Goal: Check status: Check status

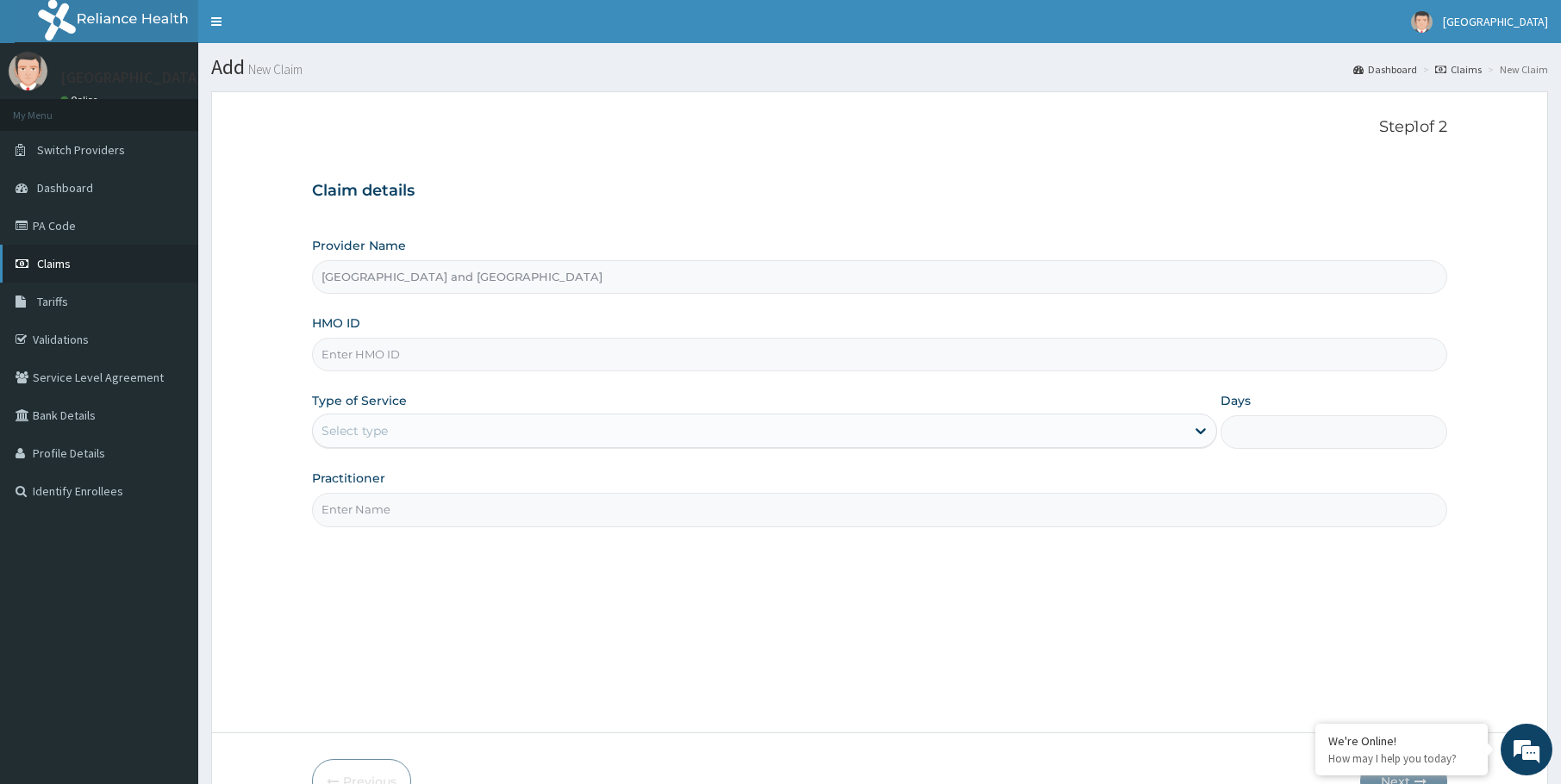
click at [53, 264] on span "Claims" at bounding box center [54, 264] width 34 height 16
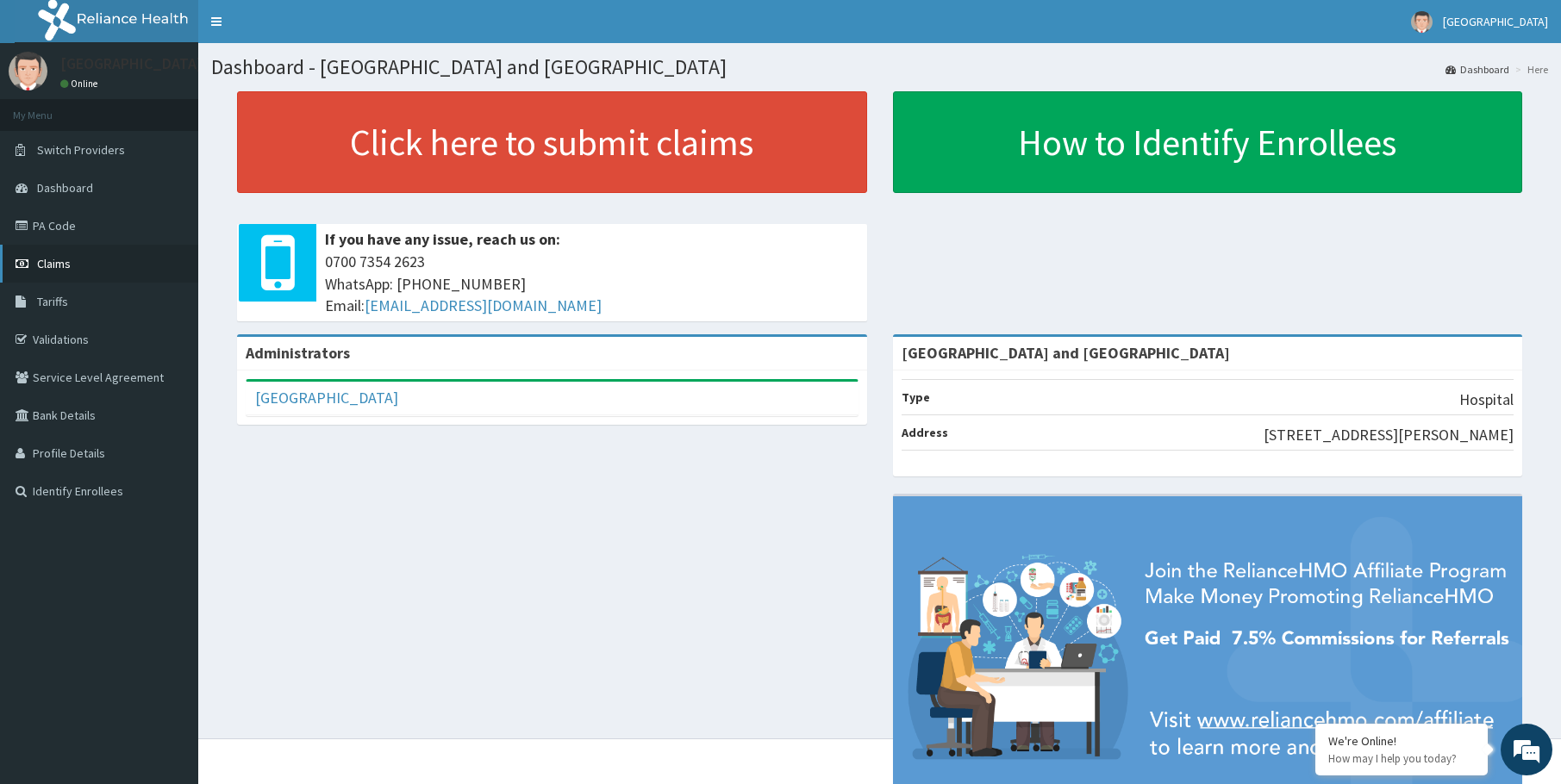
click at [106, 275] on link "Claims" at bounding box center [99, 264] width 199 height 38
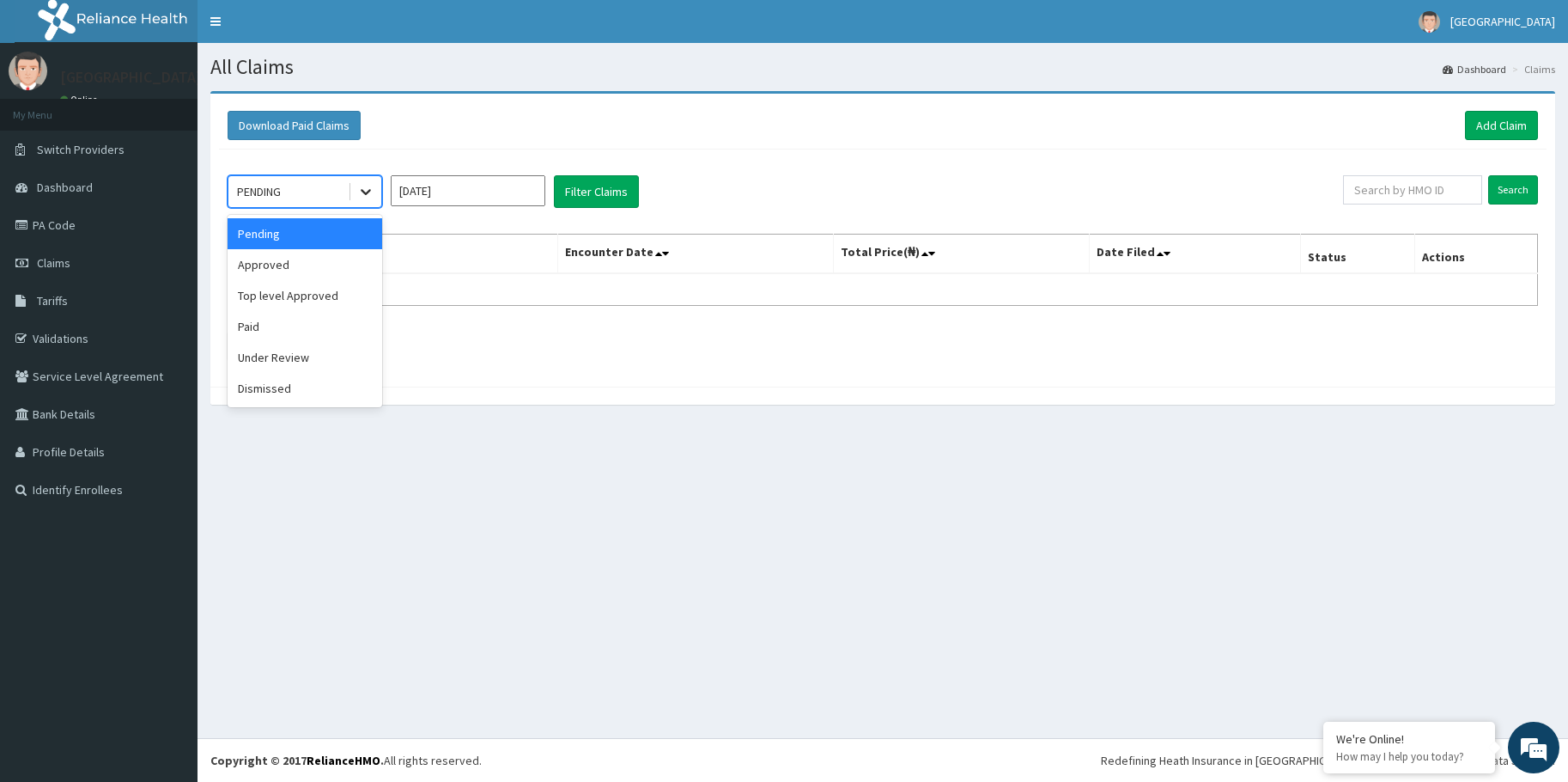
click at [362, 192] on icon at bounding box center [365, 191] width 17 height 17
click at [305, 265] on div "Approved" at bounding box center [305, 264] width 154 height 31
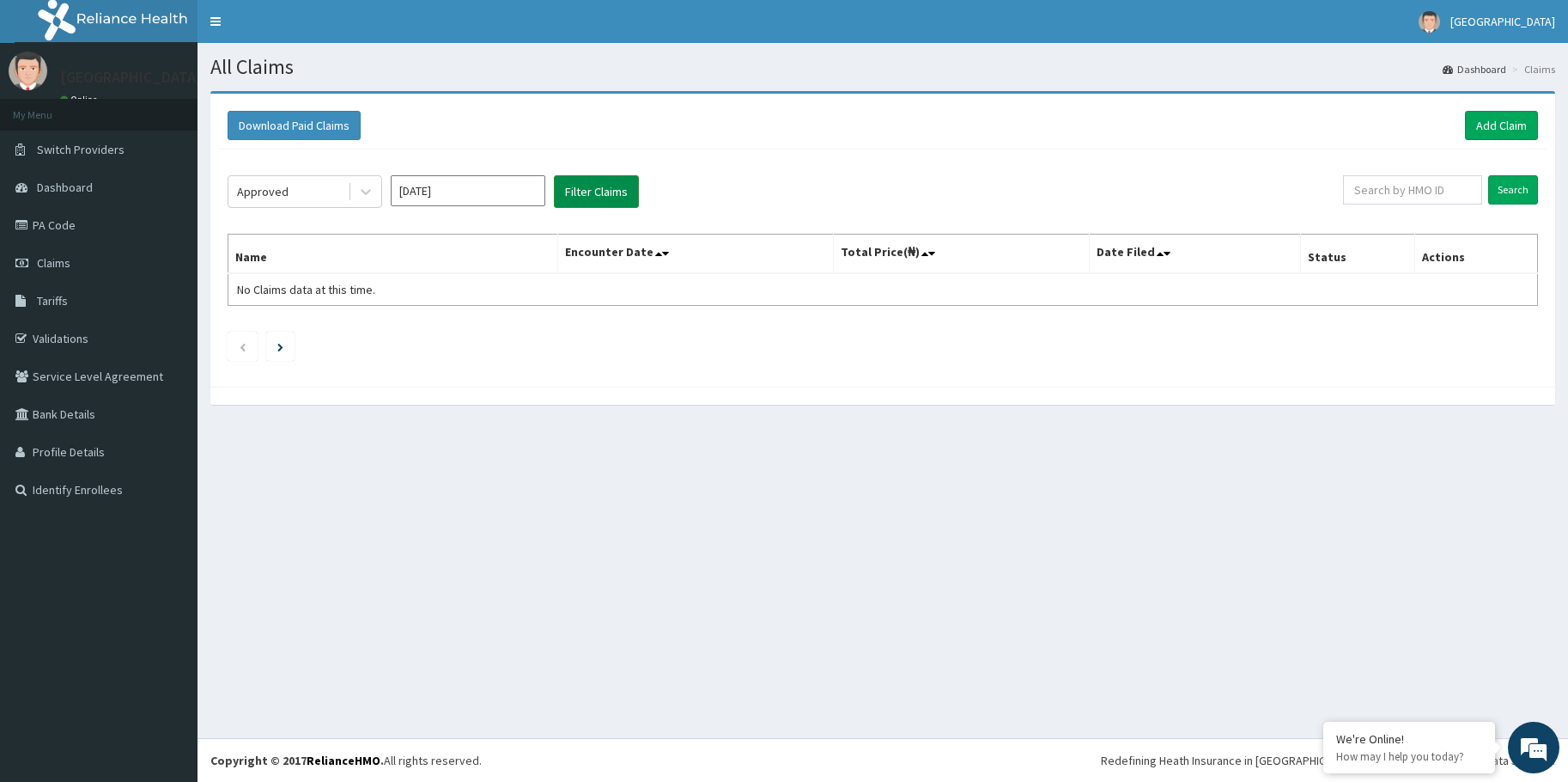
click at [601, 185] on button "Filter Claims" at bounding box center [597, 191] width 85 height 33
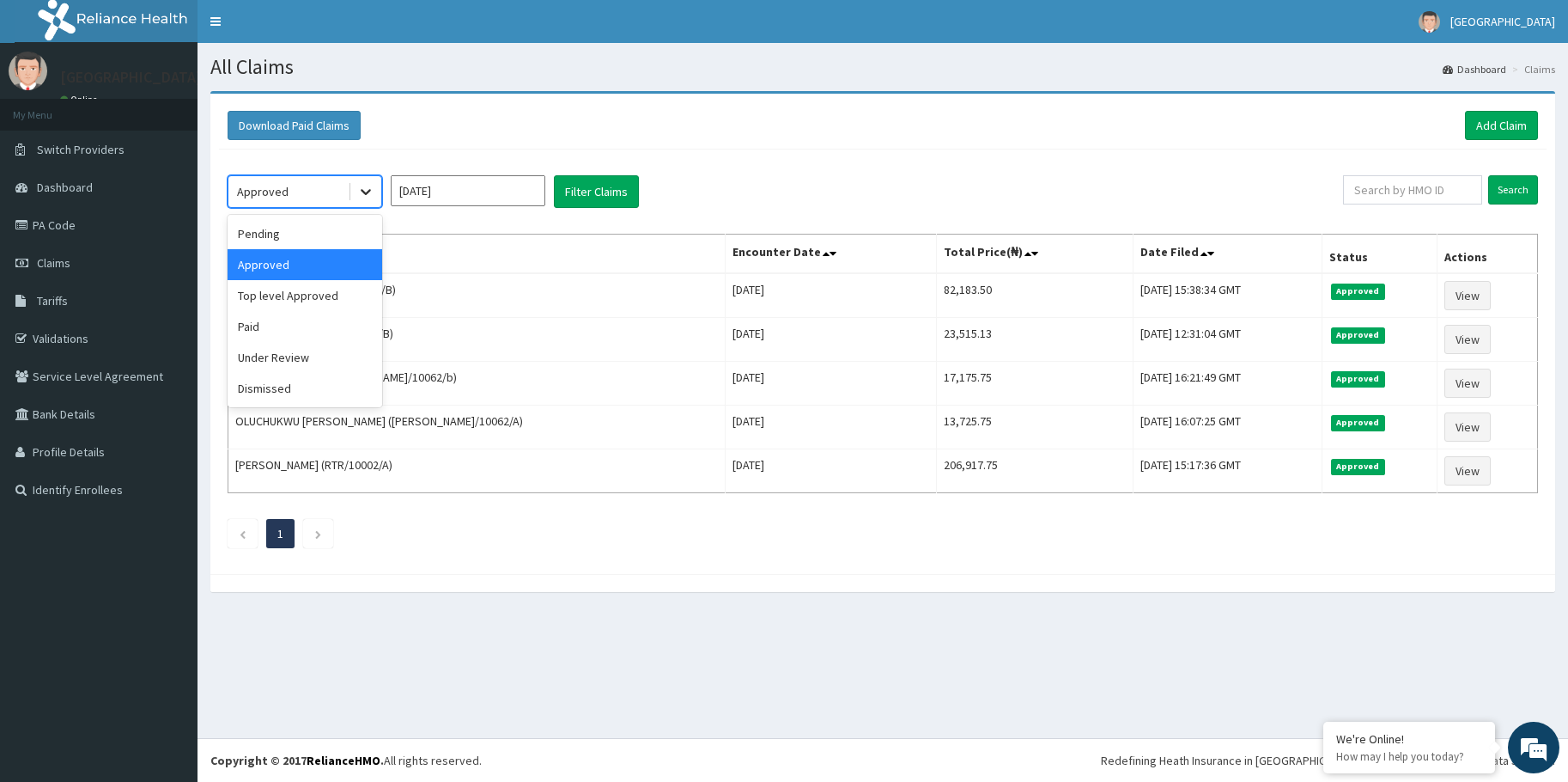
click at [367, 192] on icon at bounding box center [365, 191] width 17 height 17
click at [280, 334] on div "Paid" at bounding box center [305, 326] width 154 height 31
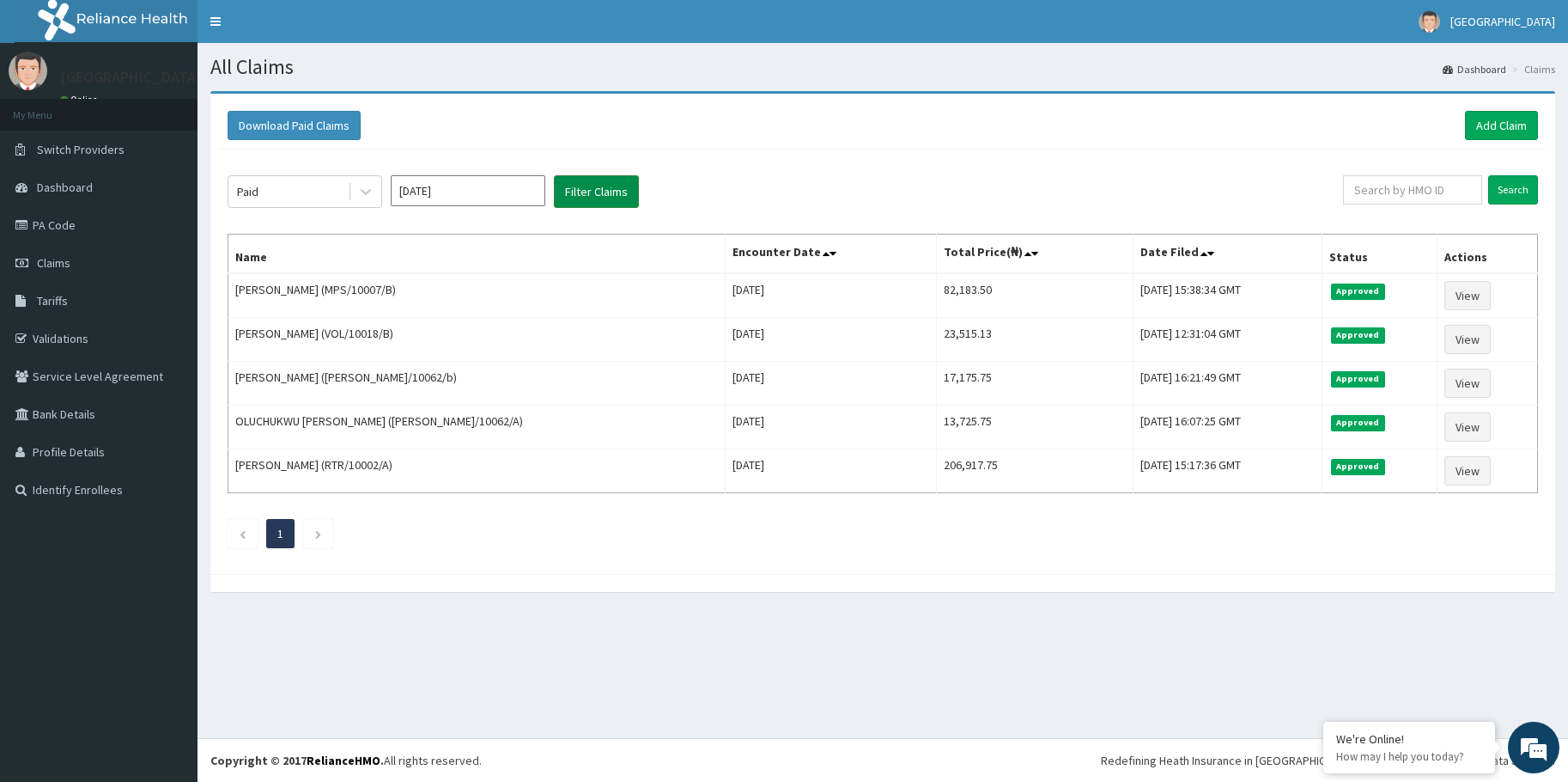
click at [592, 193] on button "Filter Claims" at bounding box center [597, 191] width 85 height 33
